Goal: Answer question/provide support: Share knowledge or assist other users

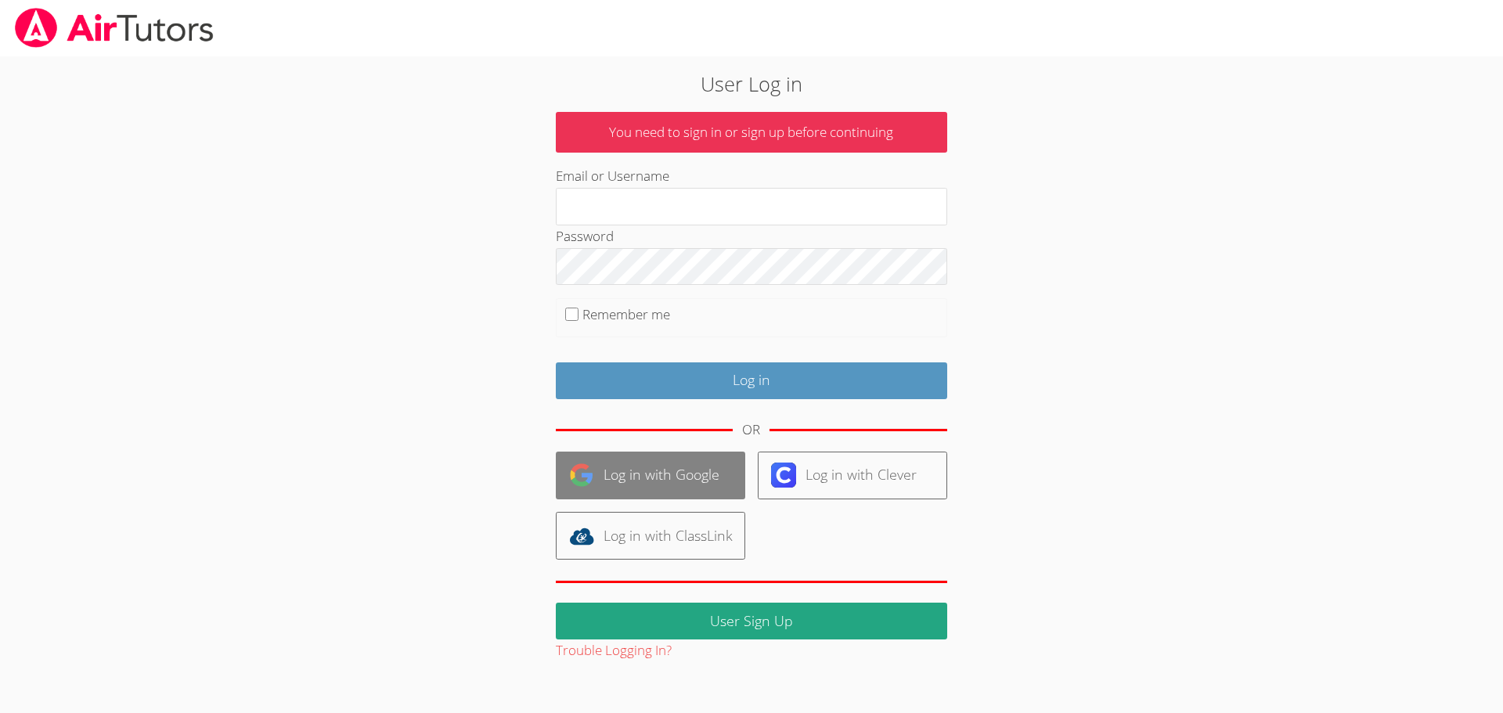
type input "[EMAIL_ADDRESS][DOMAIN_NAME]"
click at [647, 469] on link "Log in with Google" at bounding box center [650, 476] width 189 height 48
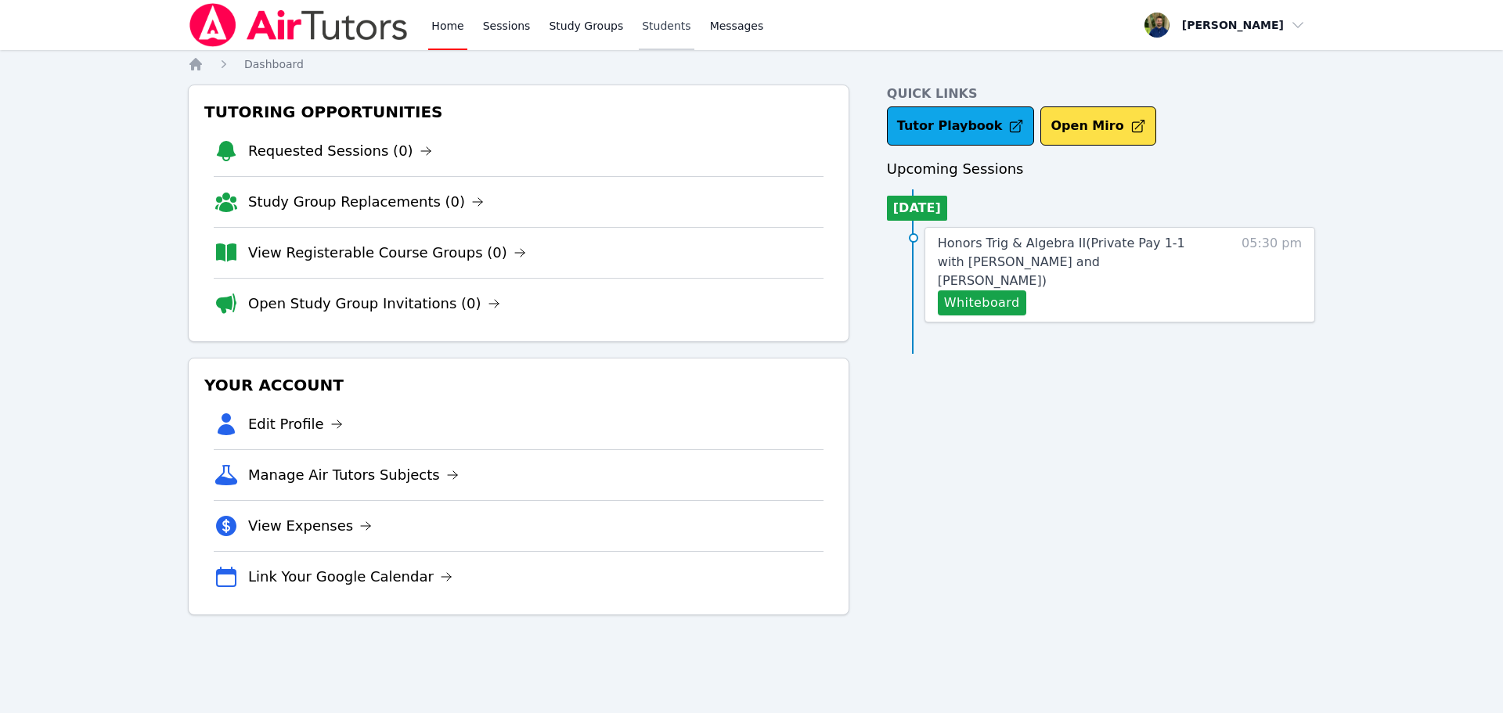
click at [642, 16] on link "Students" at bounding box center [666, 25] width 55 height 50
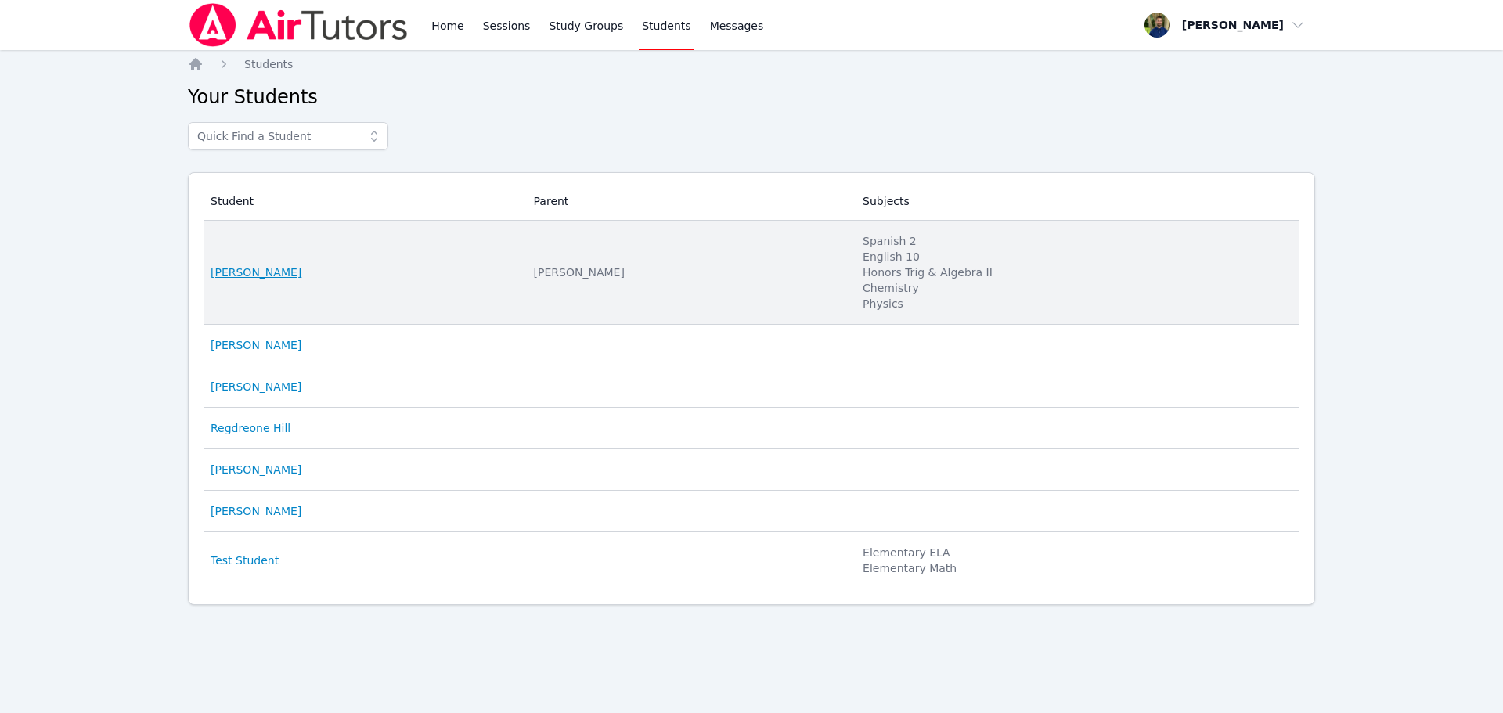
click at [256, 269] on link "[PERSON_NAME]" at bounding box center [256, 273] width 91 height 16
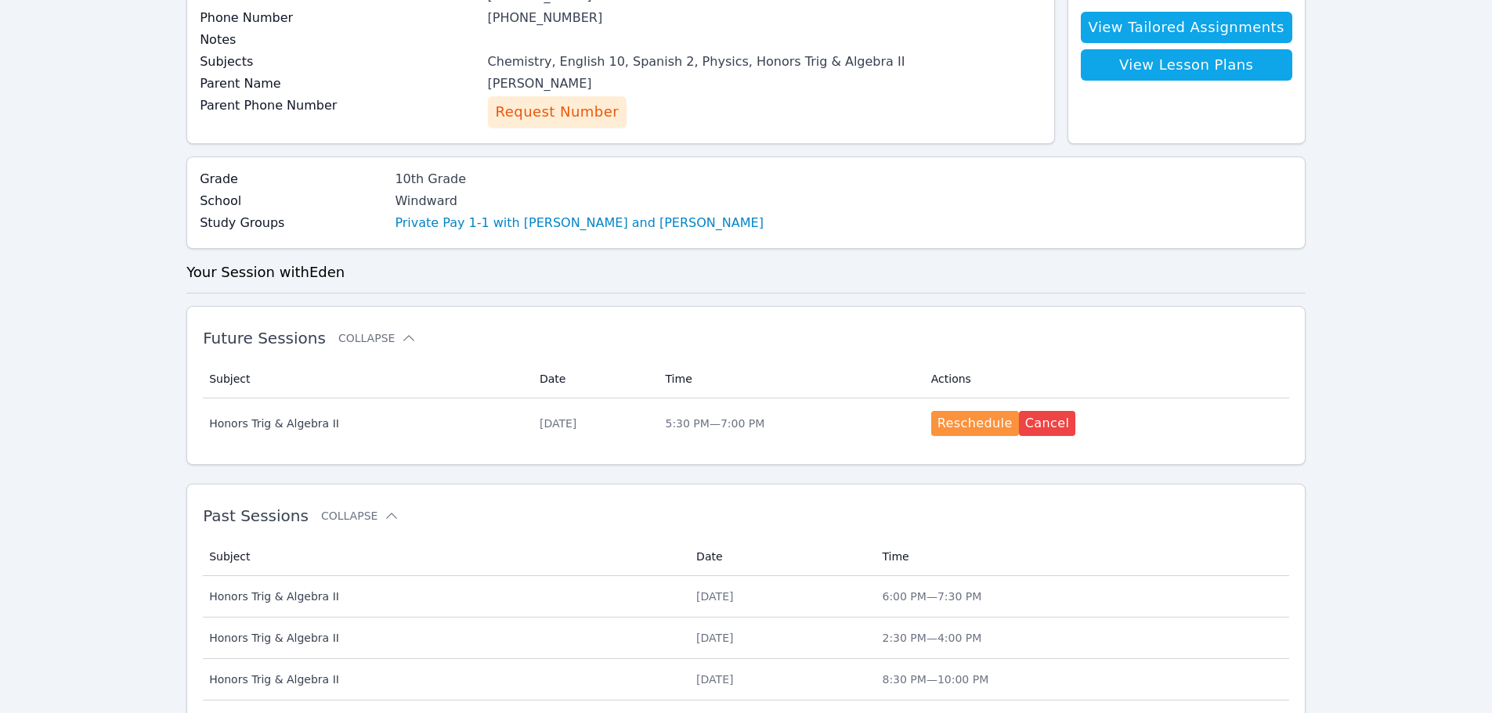
scroll to position [157, 0]
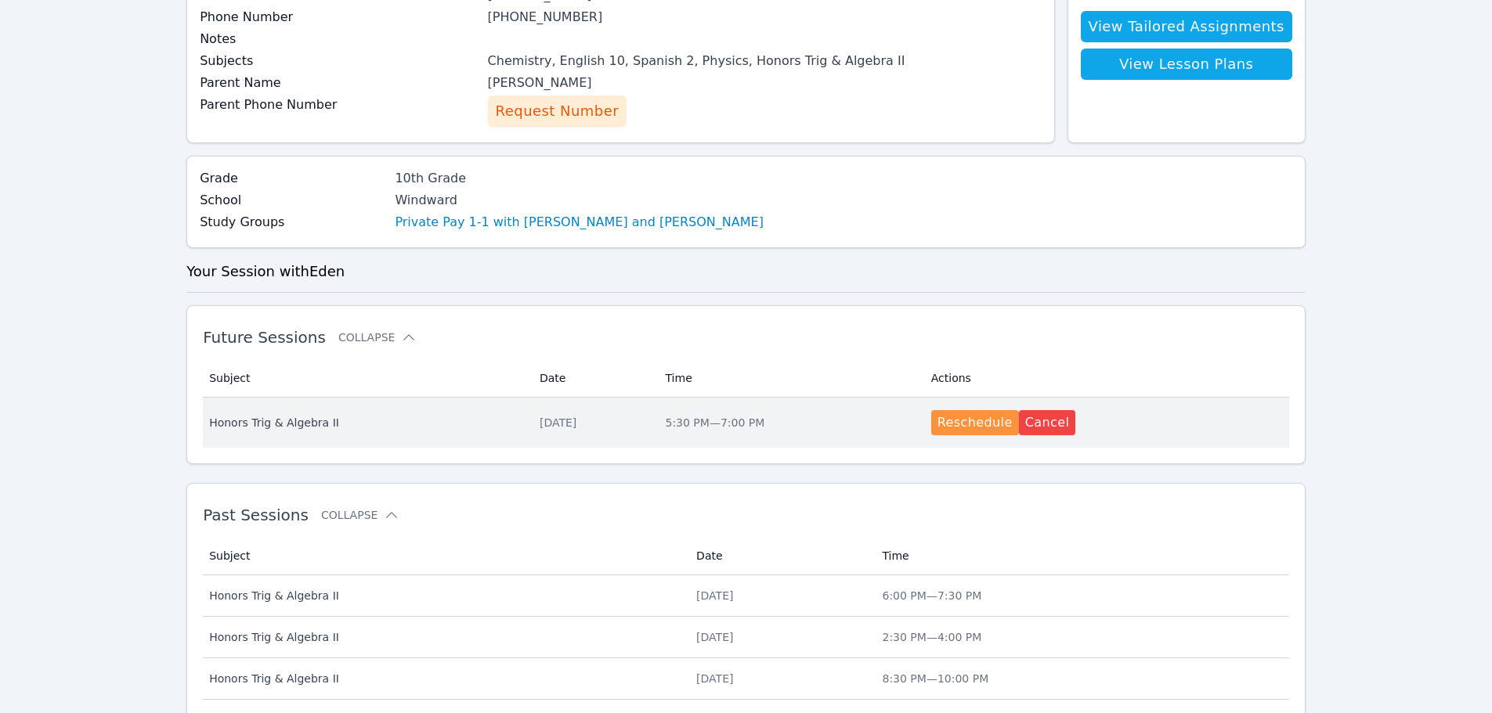
click at [247, 425] on span "Honors Trig & Algebra II" at bounding box center [365, 423] width 312 height 16
